Goal: Check status: Check status

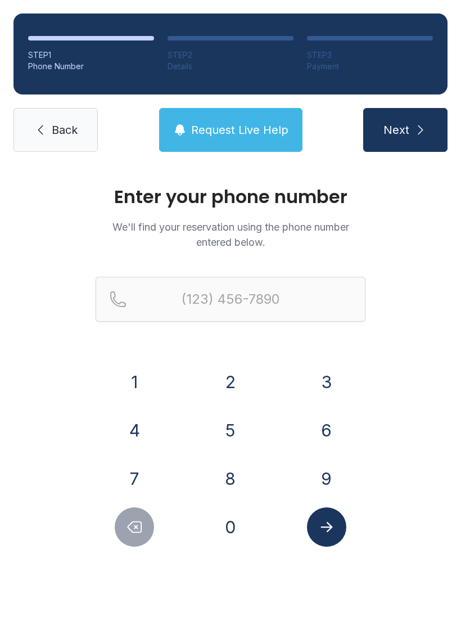
click at [243, 477] on button "8" at bounding box center [230, 478] width 39 height 39
click at [151, 391] on button "1" at bounding box center [134, 381] width 39 height 39
click at [322, 382] on button "3" at bounding box center [326, 381] width 39 height 39
click at [151, 473] on button "7" at bounding box center [134, 478] width 39 height 39
click at [316, 414] on button "6" at bounding box center [326, 430] width 39 height 39
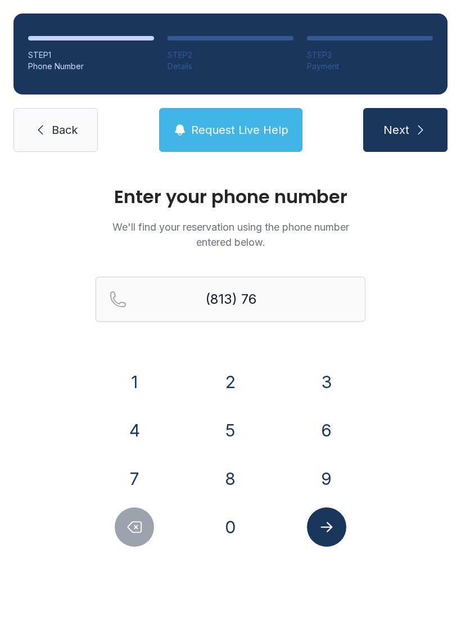
click at [315, 378] on button "3" at bounding box center [326, 381] width 39 height 39
click at [233, 373] on button "2" at bounding box center [230, 381] width 39 height 39
click at [136, 530] on icon "Delete number" at bounding box center [134, 526] width 17 height 17
click at [136, 529] on icon "Delete number" at bounding box center [134, 526] width 17 height 17
click at [232, 428] on button "5" at bounding box center [230, 430] width 39 height 39
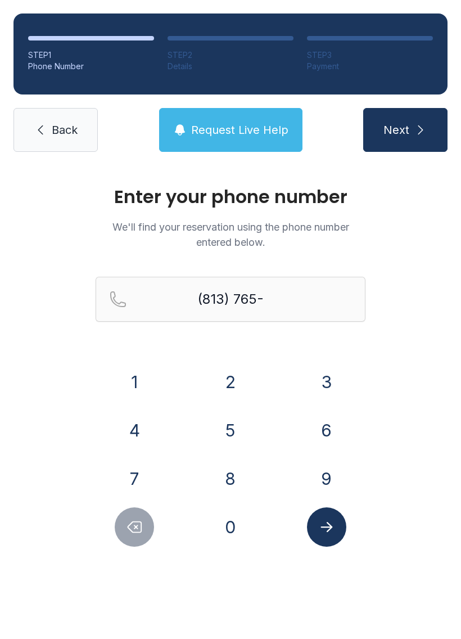
click at [328, 378] on button "3" at bounding box center [326, 381] width 39 height 39
click at [226, 372] on button "2" at bounding box center [230, 381] width 39 height 39
click at [229, 524] on button "0" at bounding box center [230, 526] width 39 height 39
type input "[PHONE_NUMBER]"
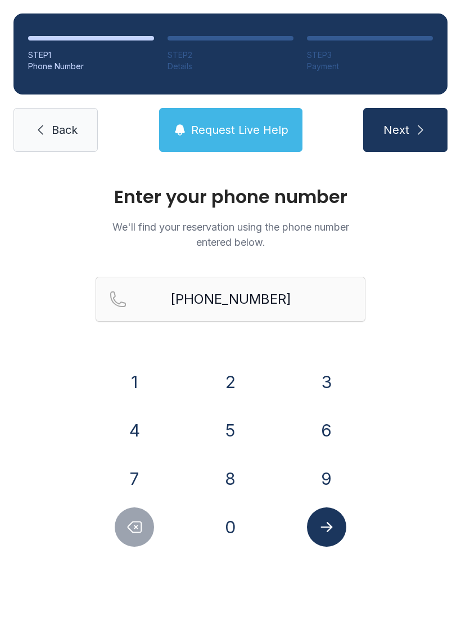
click at [333, 517] on button "Submit lookup form" at bounding box center [326, 526] width 39 height 39
